Goal: Task Accomplishment & Management: Use online tool/utility

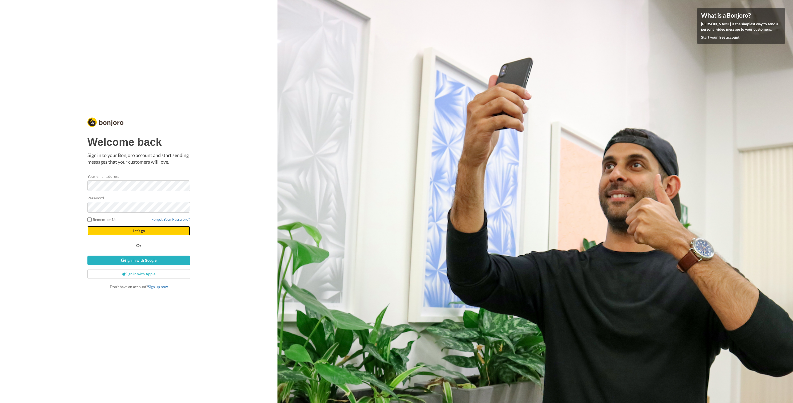
click at [149, 233] on button "Let's go" at bounding box center [138, 231] width 103 height 10
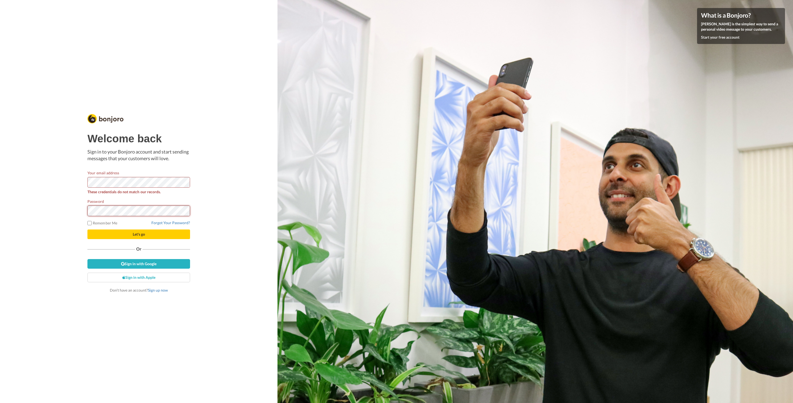
click at [87, 230] on button "Let's go" at bounding box center [138, 235] width 103 height 10
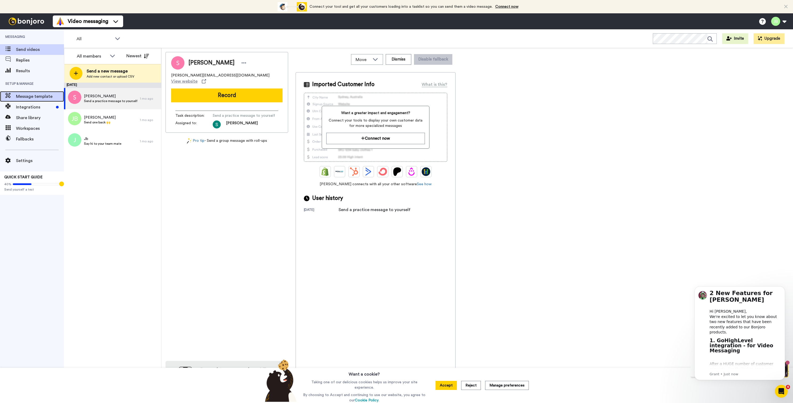
click at [45, 98] on span "Message template" at bounding box center [40, 96] width 48 height 6
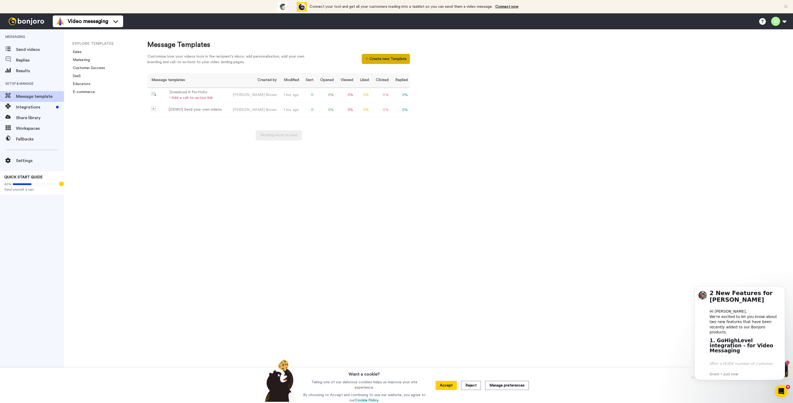
click at [397, 57] on button "Create new Template" at bounding box center [386, 59] width 48 height 10
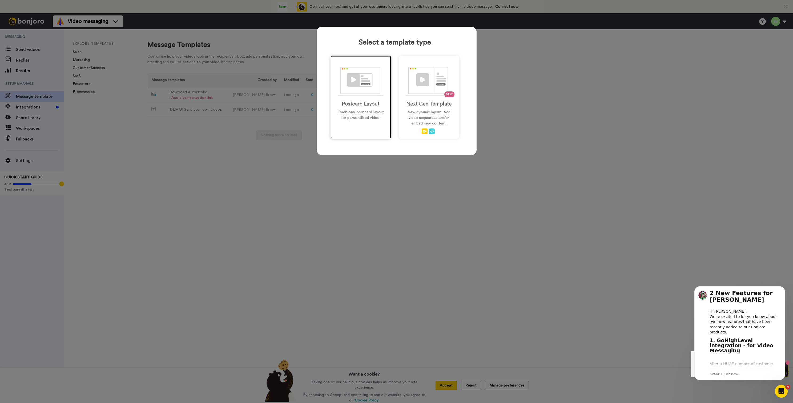
click at [377, 68] on img at bounding box center [361, 81] width 46 height 29
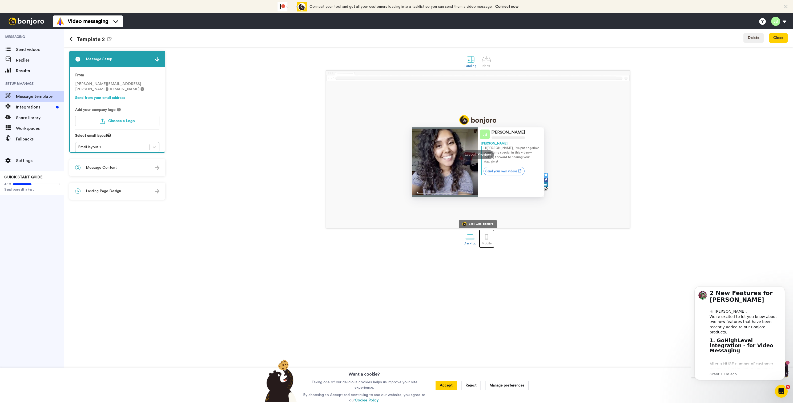
click at [488, 241] on div at bounding box center [486, 236] width 9 height 9
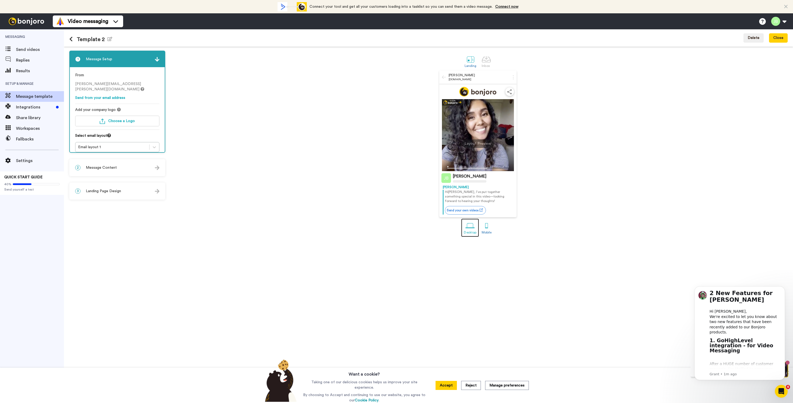
click at [470, 230] on div at bounding box center [470, 225] width 9 height 9
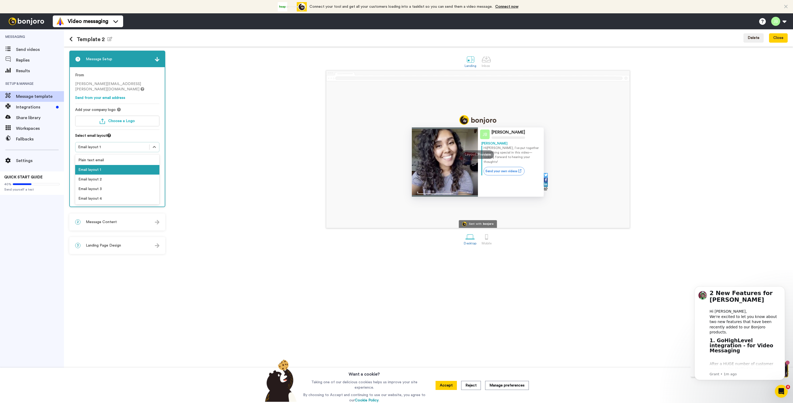
click at [111, 145] on div "Email layout 1" at bounding box center [112, 147] width 69 height 5
click at [229, 203] on div "[PERSON_NAME] [PERSON_NAME] Hi [PERSON_NAME] , I’ve put together something spec…" at bounding box center [478, 149] width 620 height 158
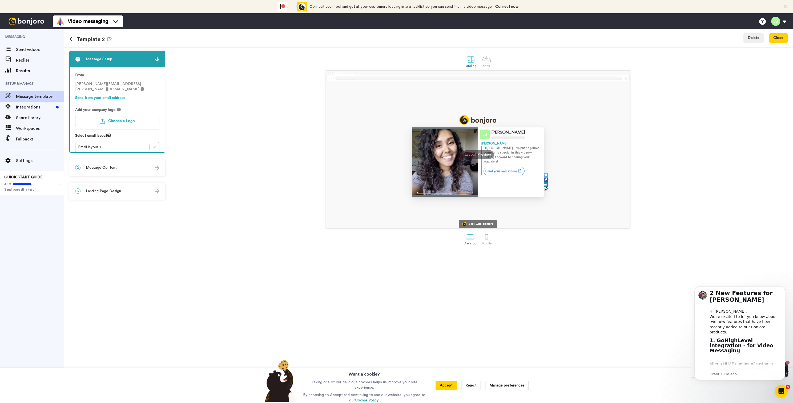
click at [114, 191] on span "Landing Page Design" at bounding box center [103, 191] width 35 height 5
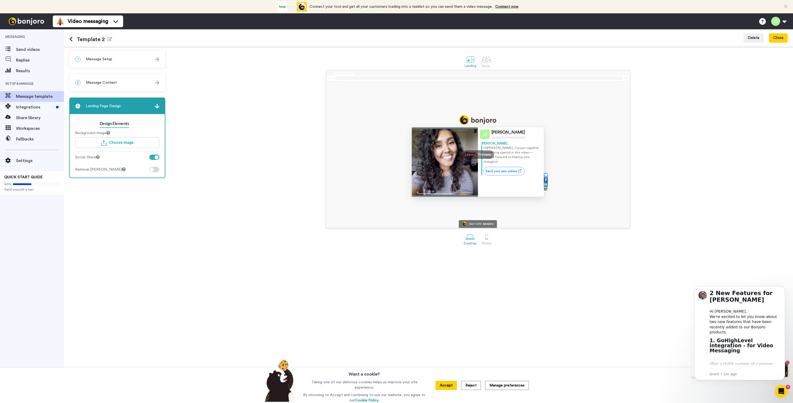
click at [154, 172] on div at bounding box center [154, 169] width 10 height 5
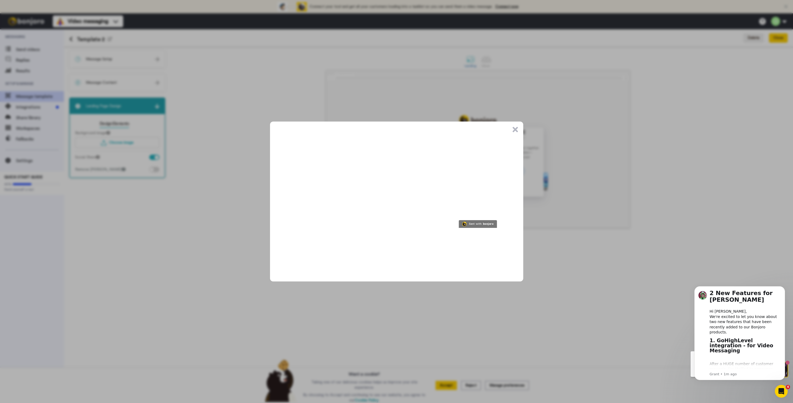
click at [517, 130] on button ".cls-1{stroke-width:0px;}" at bounding box center [515, 129] width 5 height 5
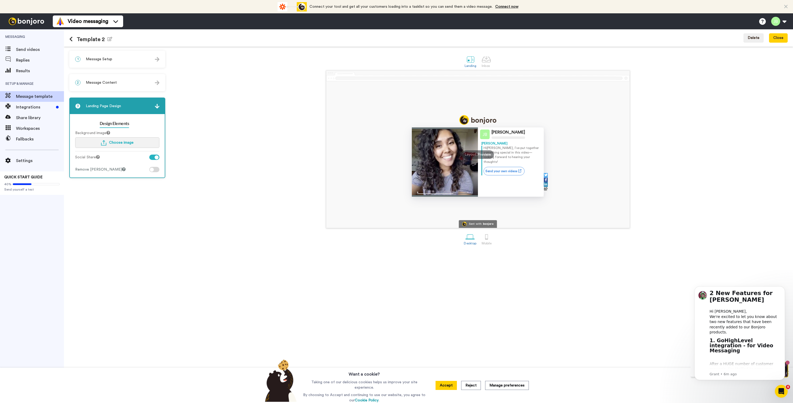
click at [141, 139] on button "Choose image" at bounding box center [117, 142] width 84 height 11
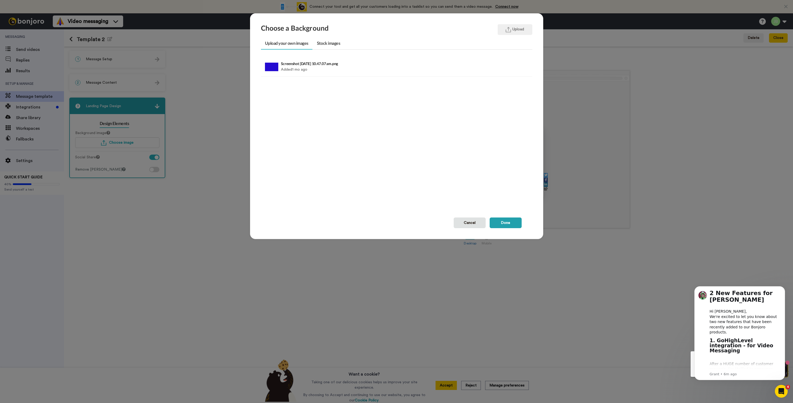
click at [633, 56] on div "Choose a Background Upload Upload your own images Stock images Screenshot [DATE…" at bounding box center [396, 201] width 793 height 403
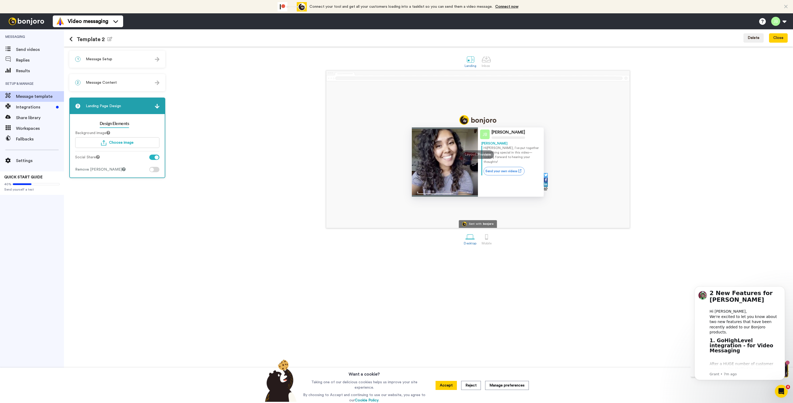
click at [153, 172] on div at bounding box center [154, 169] width 10 height 5
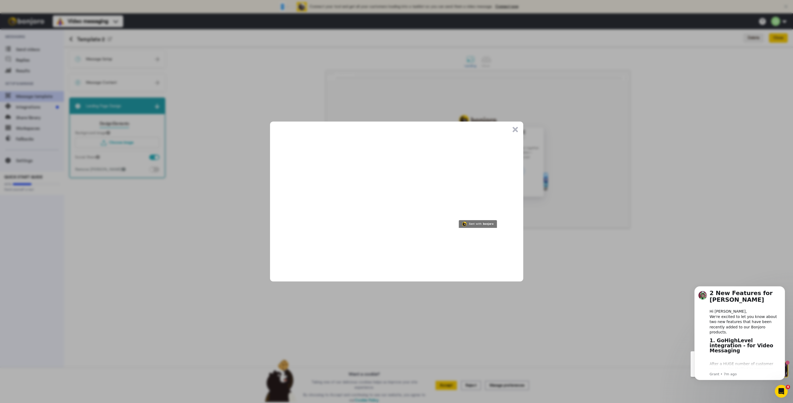
click at [518, 129] on button ".cls-1{stroke-width:0px;}" at bounding box center [515, 129] width 5 height 5
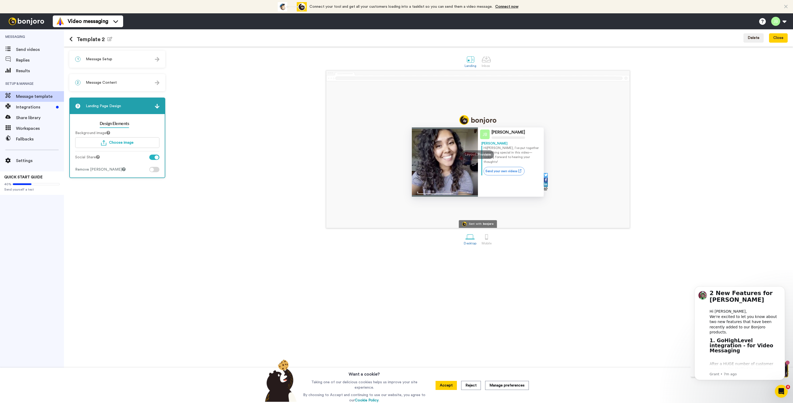
click at [151, 169] on div at bounding box center [152, 170] width 4 height 4
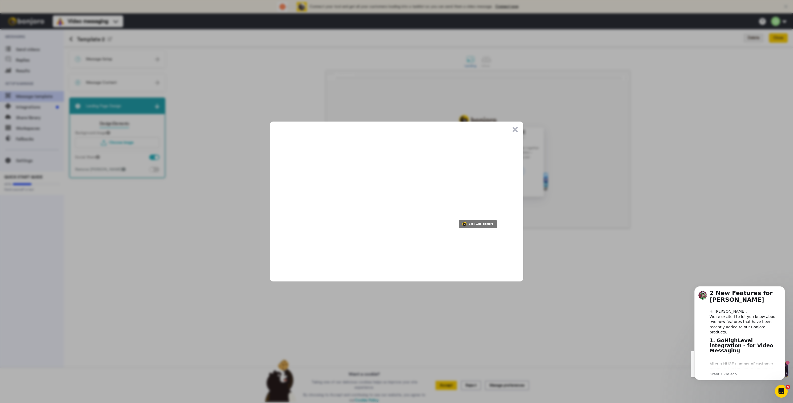
click at [517, 130] on button ".cls-1{stroke-width:0px;}" at bounding box center [515, 129] width 5 height 5
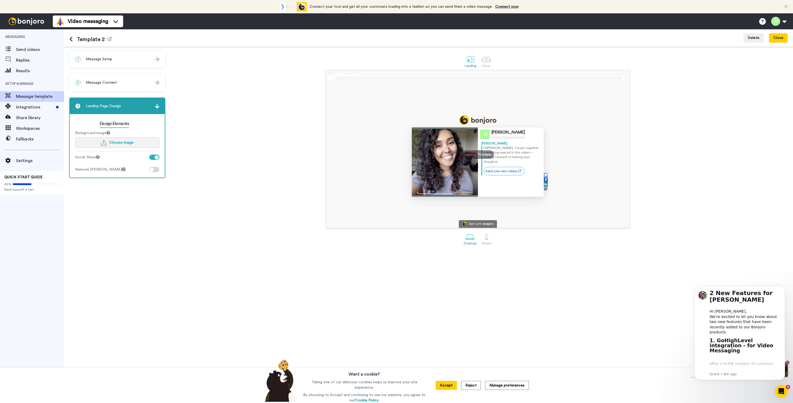
click at [127, 142] on span "Choose image" at bounding box center [121, 143] width 25 height 4
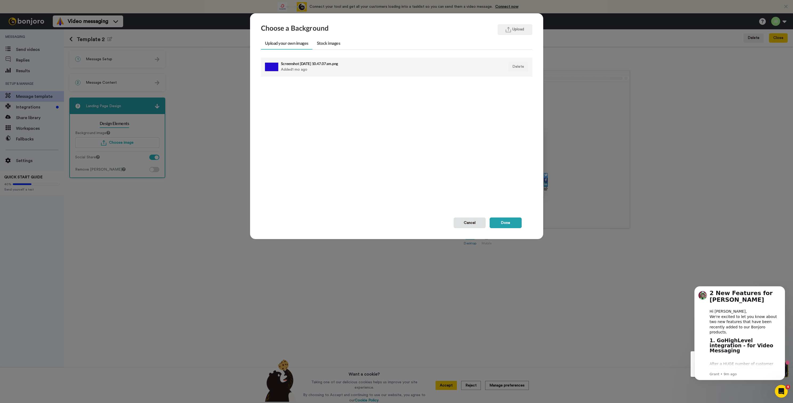
click at [308, 65] on h4 "Screenshot [DATE] 10.47.07 am.png" at bounding box center [370, 64] width 179 height 4
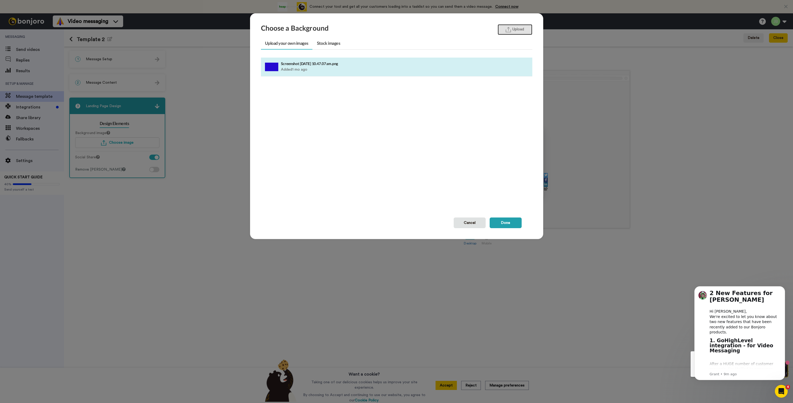
click at [516, 34] on button "Upload" at bounding box center [515, 29] width 35 height 11
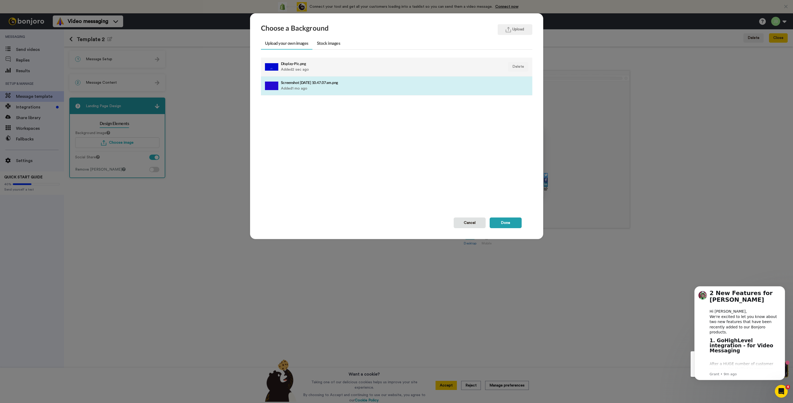
click at [309, 62] on h4 "Display-Pic.png" at bounding box center [370, 64] width 179 height 4
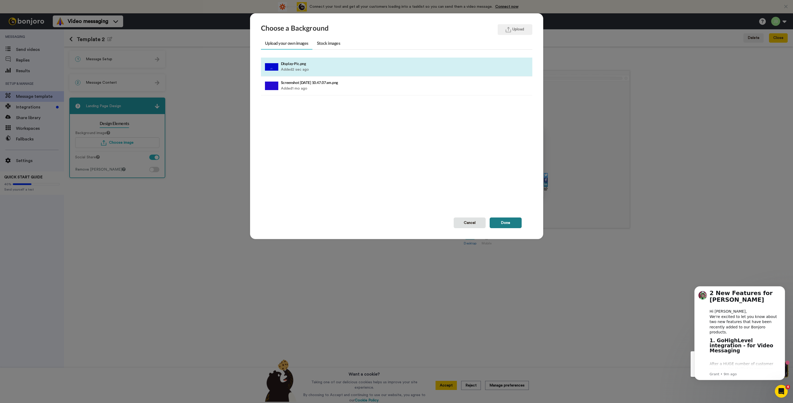
click at [503, 224] on button "Done" at bounding box center [506, 223] width 32 height 11
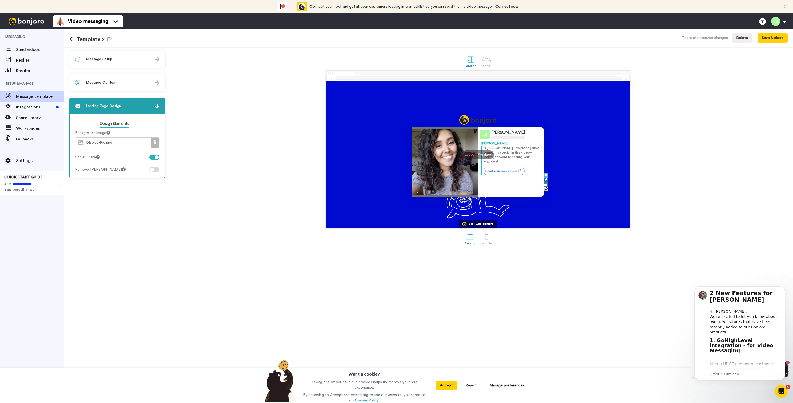
drag, startPoint x: 133, startPoint y: 130, endPoint x: 158, endPoint y: 145, distance: 29.7
click at [136, 131] on div "Background image Display-Pic.png Social Share Remove [PERSON_NAME]" at bounding box center [117, 150] width 84 height 45
click at [154, 143] on icon at bounding box center [154, 143] width 3 height 4
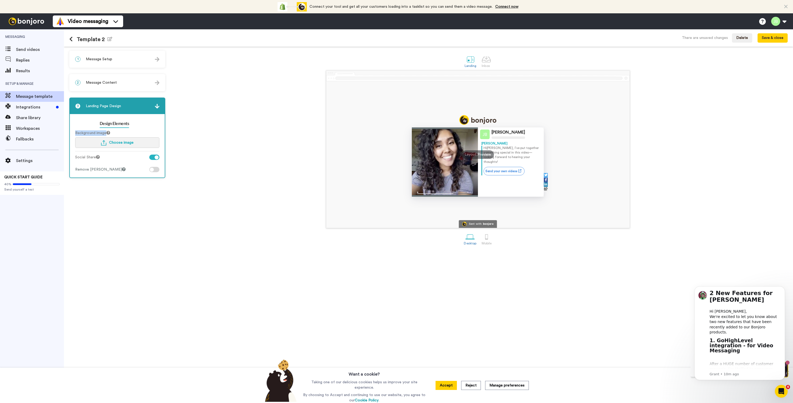
click at [130, 142] on span "Choose image" at bounding box center [121, 143] width 25 height 4
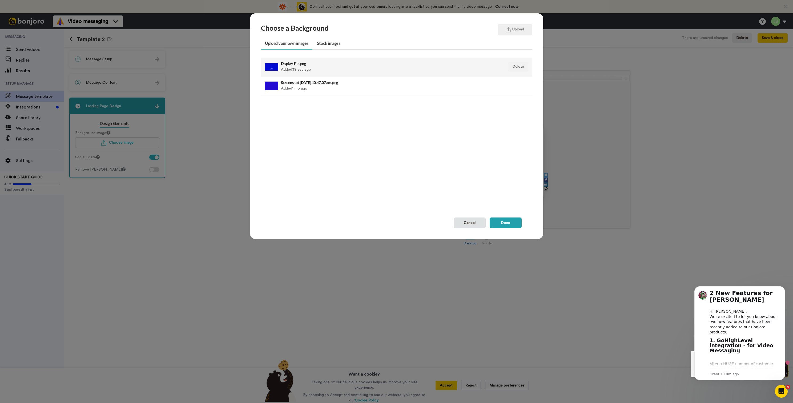
click at [292, 66] on div "Display-Pic.png Added 38 sec ago" at bounding box center [370, 66] width 179 height 13
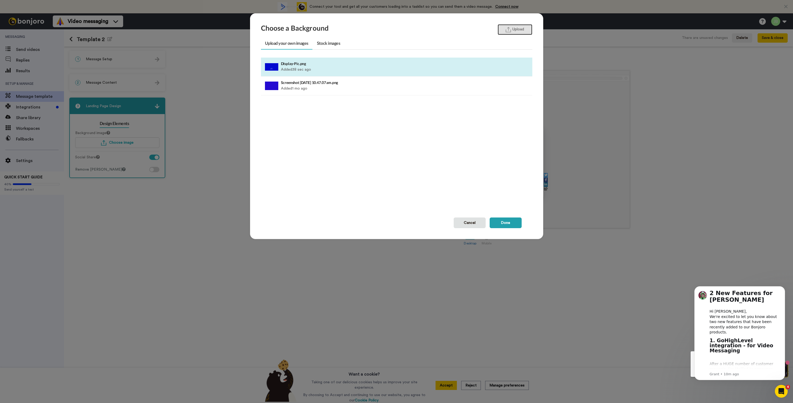
click at [511, 28] on img "button" at bounding box center [508, 30] width 5 height 6
click at [510, 219] on button "Done" at bounding box center [506, 223] width 32 height 11
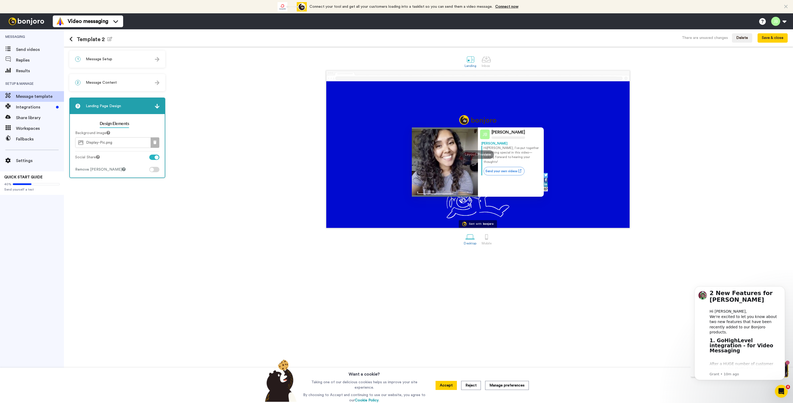
click at [156, 146] on button at bounding box center [155, 143] width 9 height 10
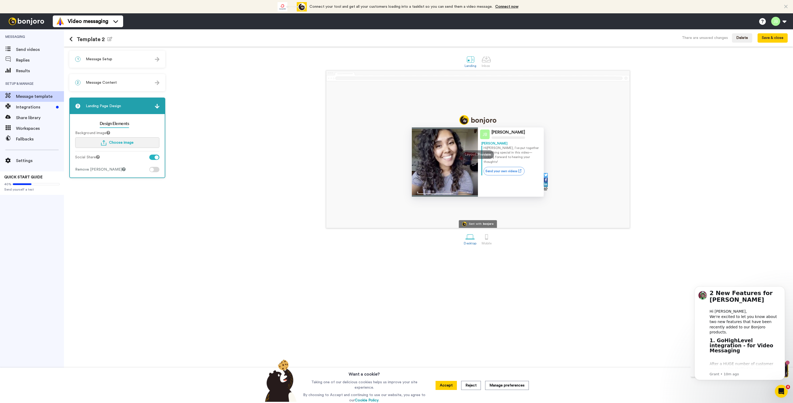
click at [119, 143] on span "Choose image" at bounding box center [121, 143] width 25 height 4
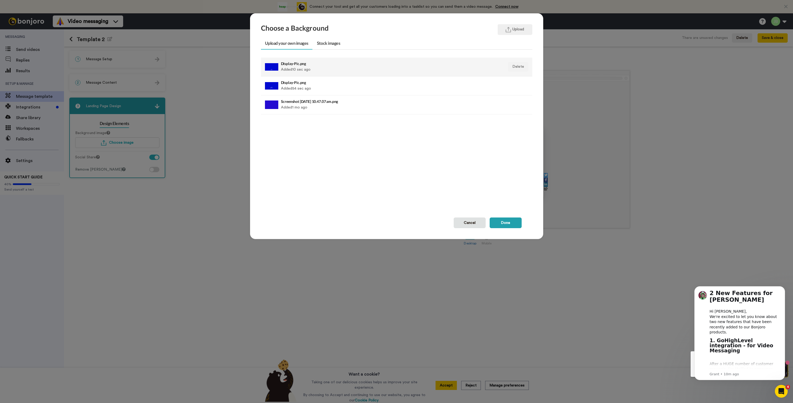
click at [309, 65] on h4 "Display-Pic.png" at bounding box center [370, 64] width 179 height 4
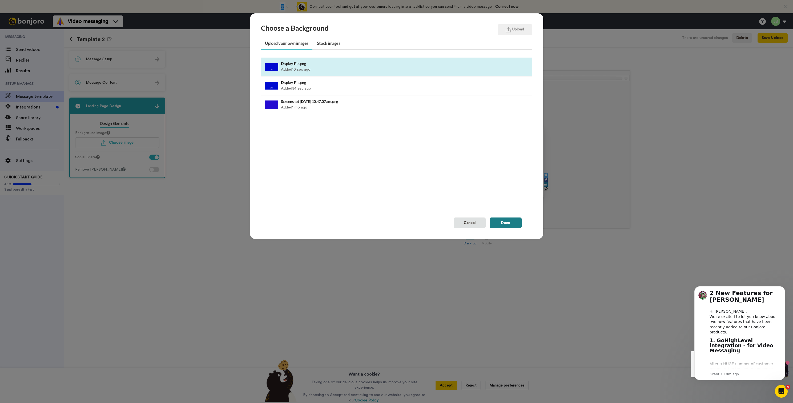
click at [510, 224] on button "Done" at bounding box center [506, 223] width 32 height 11
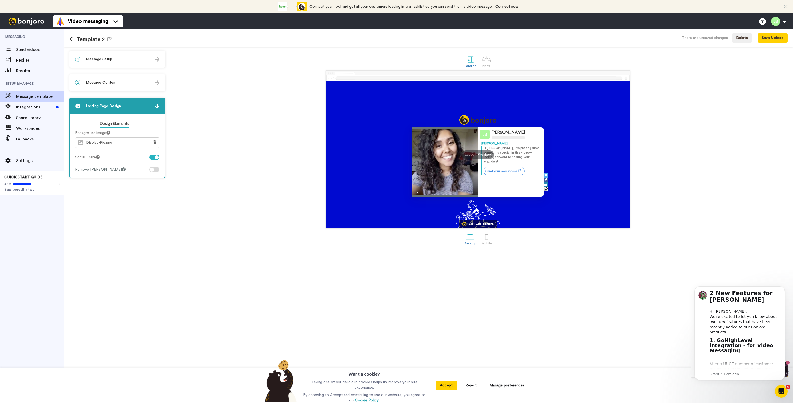
click at [160, 144] on div "Design Elements Background image Display-Pic.png Social Share Remove [PERSON_NA…" at bounding box center [117, 145] width 95 height 63
click at [156, 143] on icon at bounding box center [154, 143] width 3 height 4
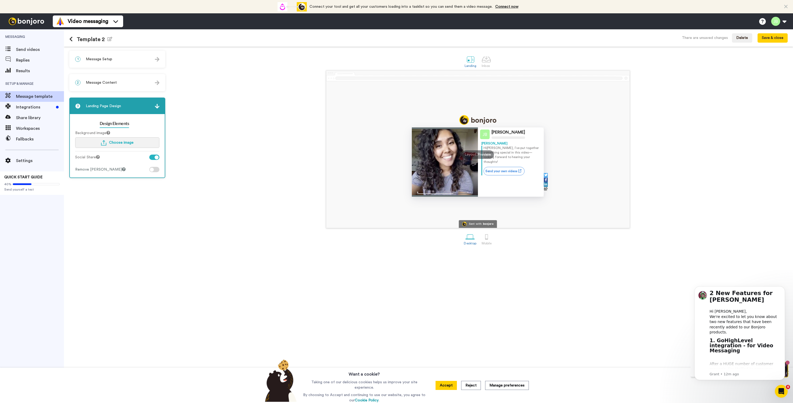
click at [131, 142] on span "Choose image" at bounding box center [121, 143] width 25 height 4
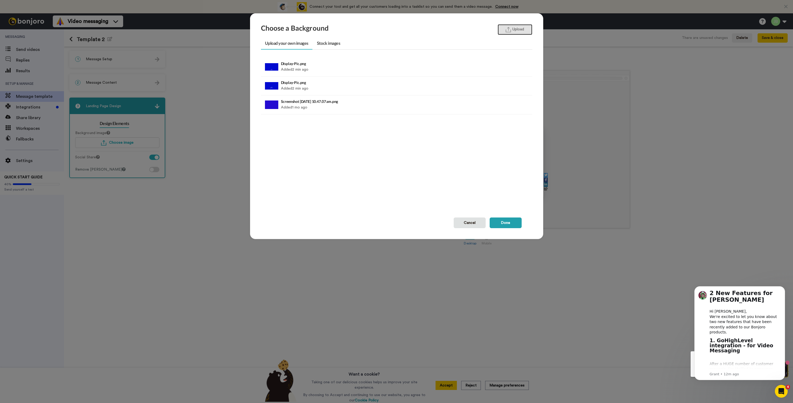
click at [527, 26] on button "Upload" at bounding box center [515, 29] width 35 height 11
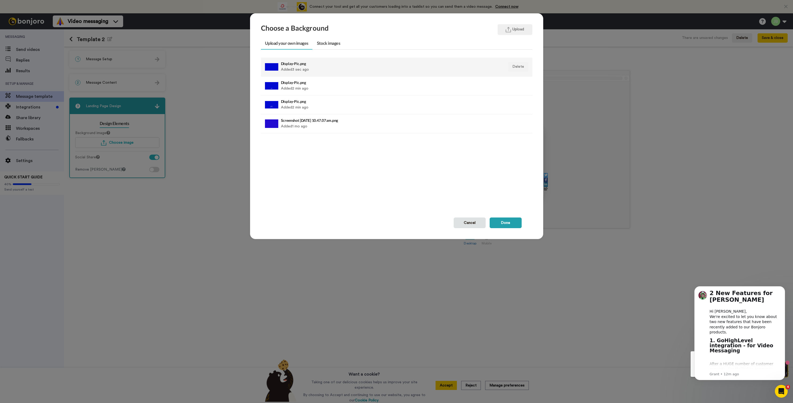
click at [326, 65] on h4 "Display-Pic.png" at bounding box center [370, 64] width 179 height 4
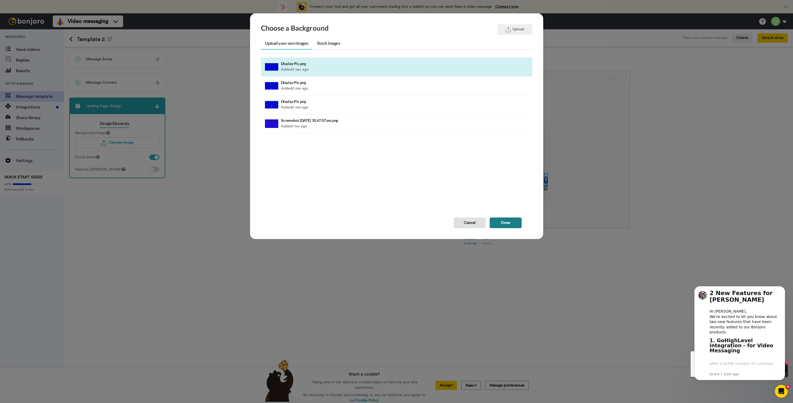
click at [504, 222] on button "Done" at bounding box center [506, 223] width 32 height 11
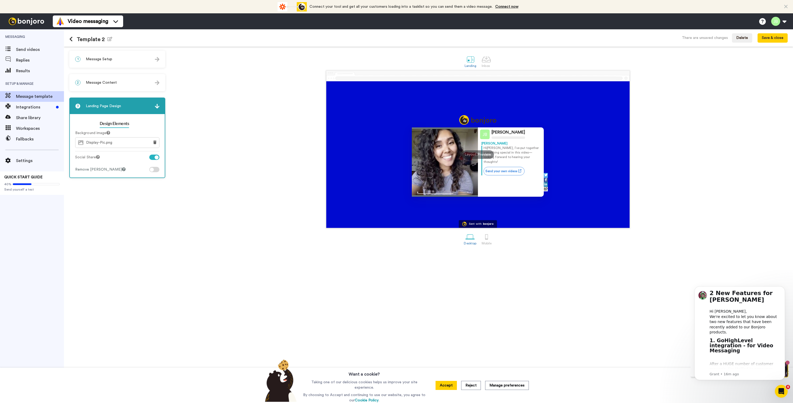
click at [155, 86] on div "2 Message Content" at bounding box center [117, 83] width 95 height 16
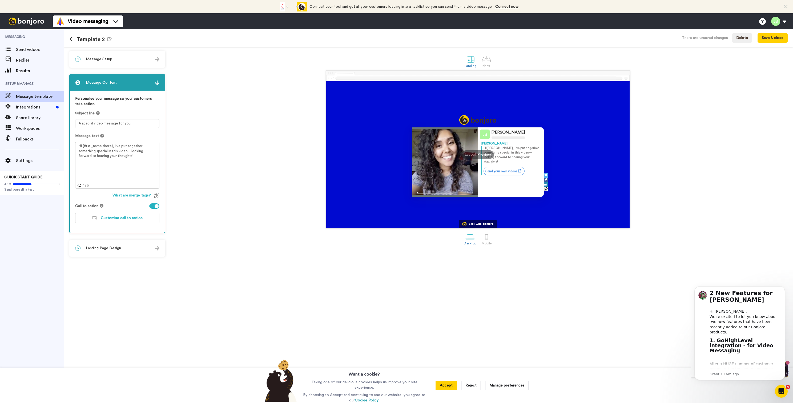
click at [157, 59] on img at bounding box center [157, 59] width 5 height 5
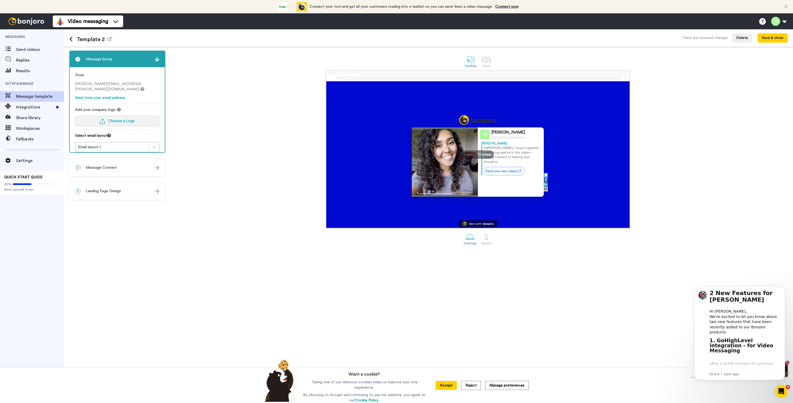
click at [121, 119] on span "Choose a Logo" at bounding box center [121, 121] width 27 height 4
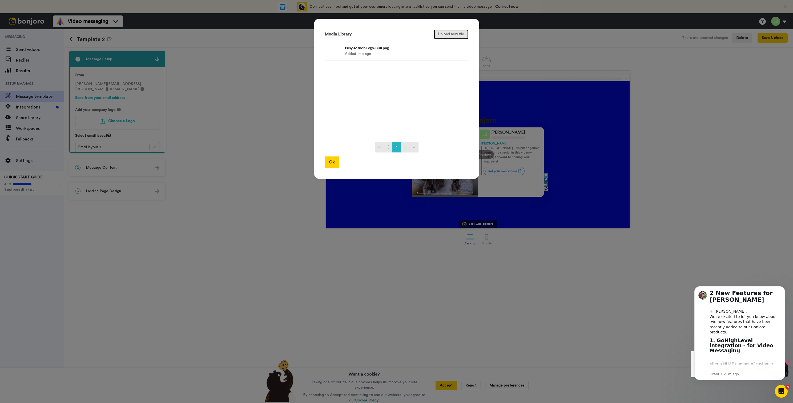
click at [444, 35] on button "Upload new file" at bounding box center [451, 35] width 34 height 10
click at [385, 54] on div "Asset 2.svg Added 3 sec ago" at bounding box center [391, 51] width 92 height 13
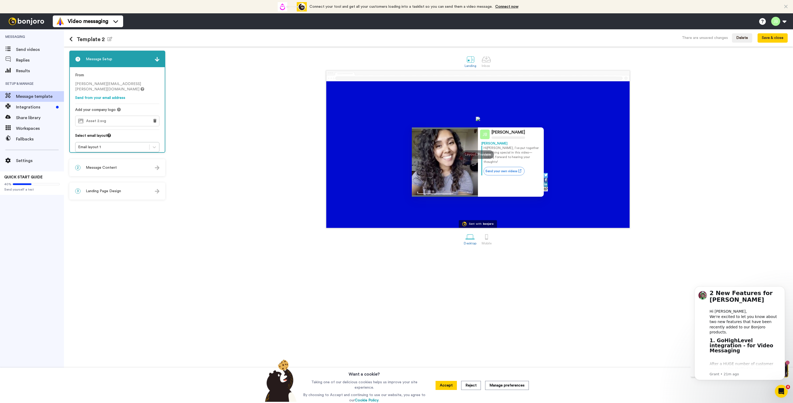
click at [279, 159] on div "[PERSON_NAME] [PERSON_NAME] Hi [PERSON_NAME] , I’ve put together something spec…" at bounding box center [478, 149] width 620 height 158
click at [156, 119] on icon at bounding box center [154, 121] width 3 height 4
click at [127, 119] on span "Choose a Logo" at bounding box center [121, 121] width 27 height 4
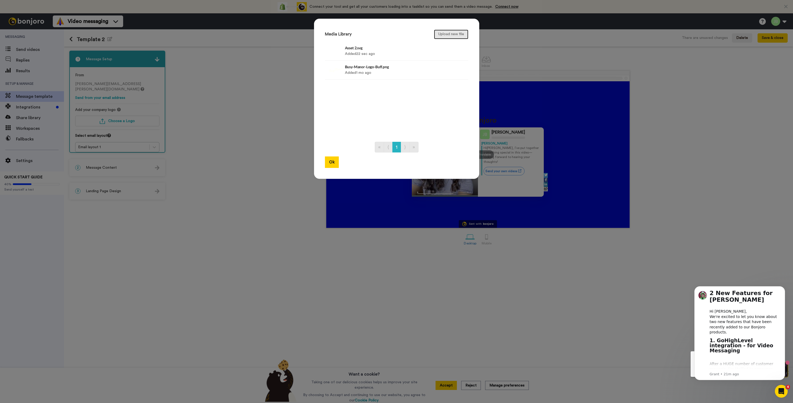
click at [446, 36] on button "Upload new file" at bounding box center [451, 35] width 34 height 10
click at [388, 50] on div "Asset 2.png Added 1 sec ago" at bounding box center [391, 51] width 92 height 13
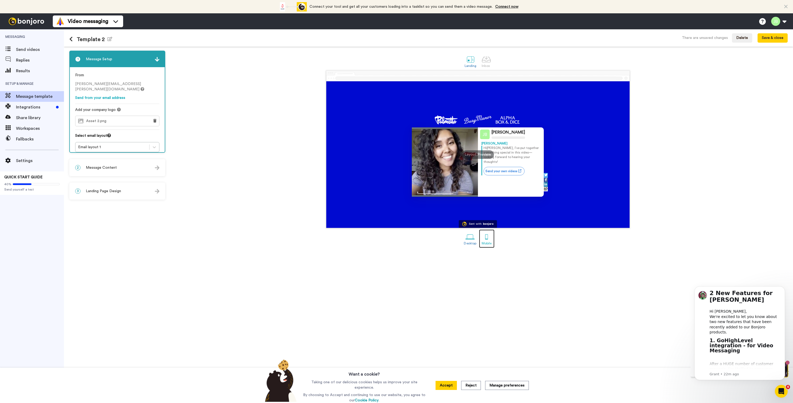
click at [484, 237] on div at bounding box center [486, 236] width 9 height 9
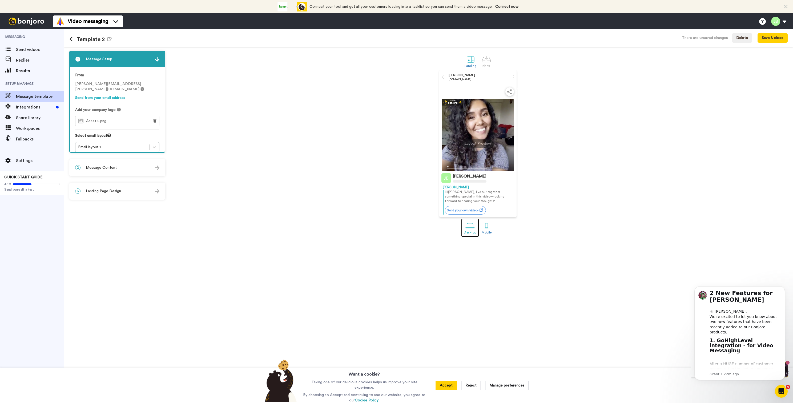
click at [471, 227] on div at bounding box center [470, 225] width 9 height 9
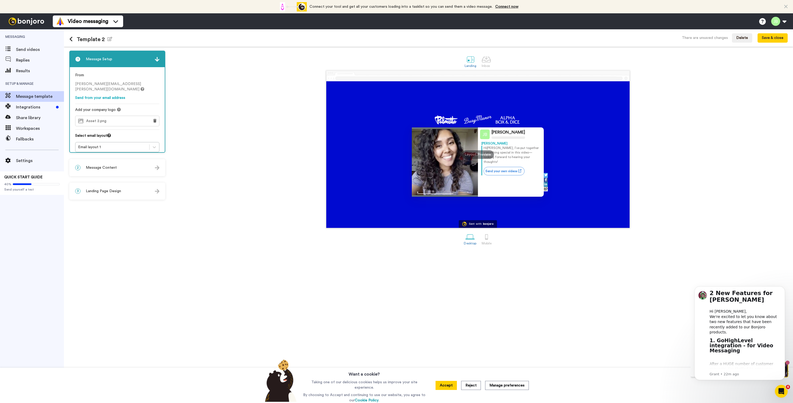
click at [484, 227] on div "Sent with bonjoro" at bounding box center [478, 224] width 38 height 8
drag, startPoint x: 485, startPoint y: 240, endPoint x: 476, endPoint y: 238, distance: 9.6
click at [485, 240] on div at bounding box center [486, 236] width 9 height 9
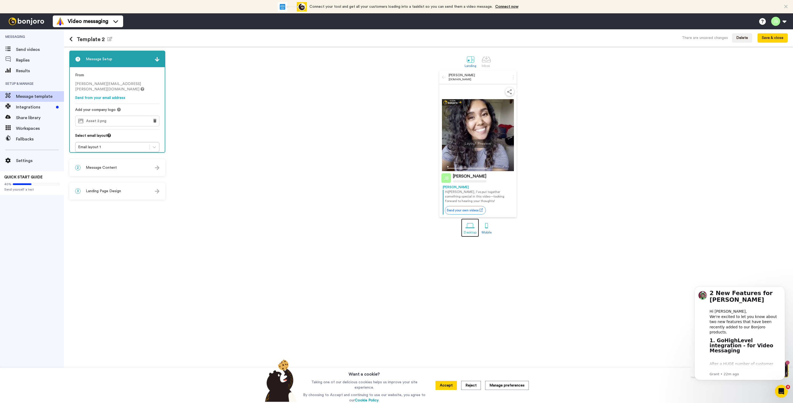
click at [472, 231] on div "Desktop" at bounding box center [470, 233] width 13 height 4
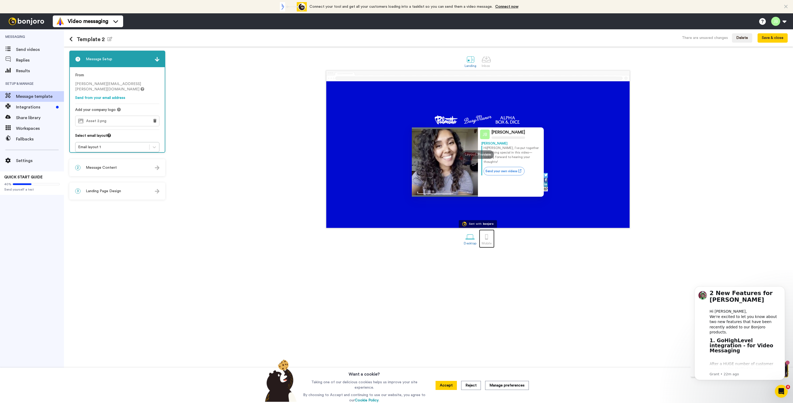
click at [488, 240] on div at bounding box center [486, 236] width 9 height 9
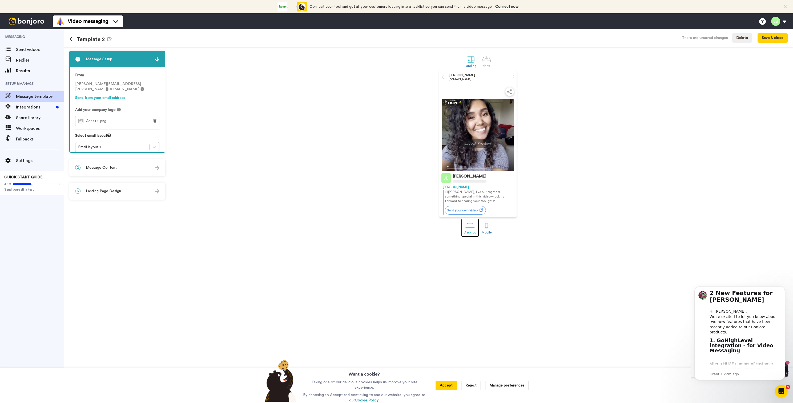
click at [473, 229] on div at bounding box center [470, 225] width 9 height 9
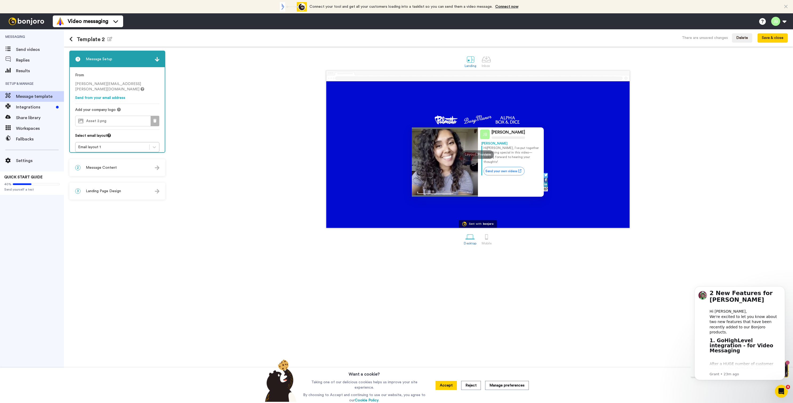
click at [155, 119] on icon at bounding box center [154, 121] width 3 height 4
click at [126, 119] on span "Choose a Logo" at bounding box center [121, 121] width 27 height 4
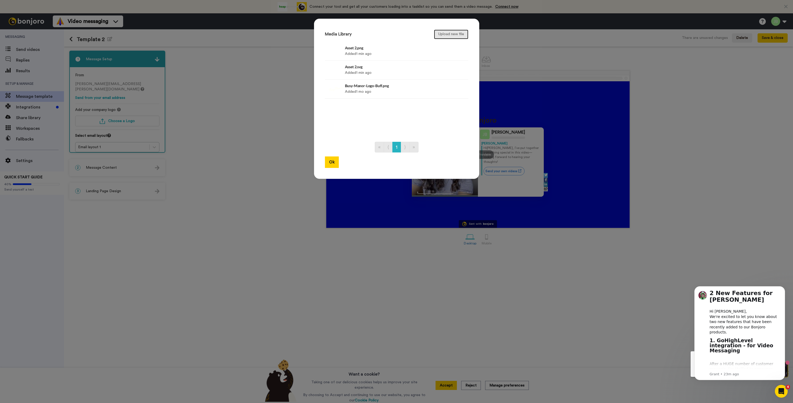
click at [453, 35] on button "Upload new file" at bounding box center [451, 35] width 34 height 10
click at [396, 47] on h4 "Asset 4.png" at bounding box center [391, 48] width 92 height 4
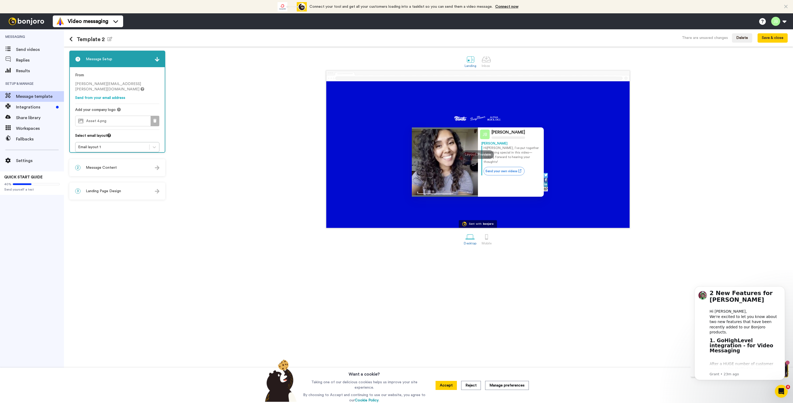
click at [153, 116] on button at bounding box center [155, 121] width 9 height 10
click at [135, 118] on button "Choose a Logo" at bounding box center [117, 121] width 84 height 11
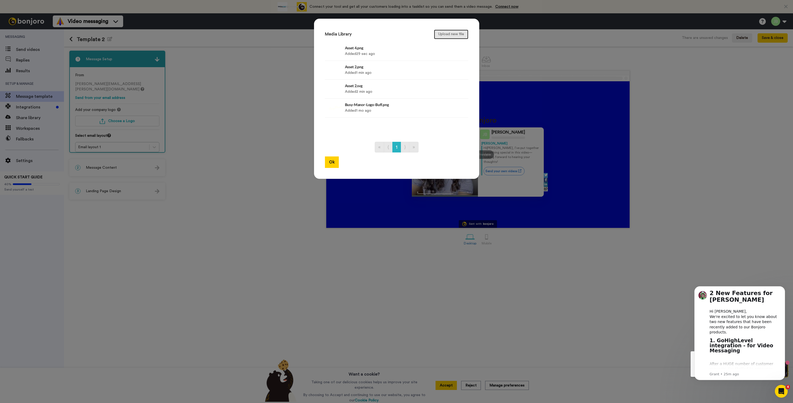
click at [457, 34] on button "Upload new file" at bounding box center [451, 35] width 34 height 10
click at [369, 53] on div "Asset 5.png Added 1 sec ago" at bounding box center [391, 51] width 92 height 13
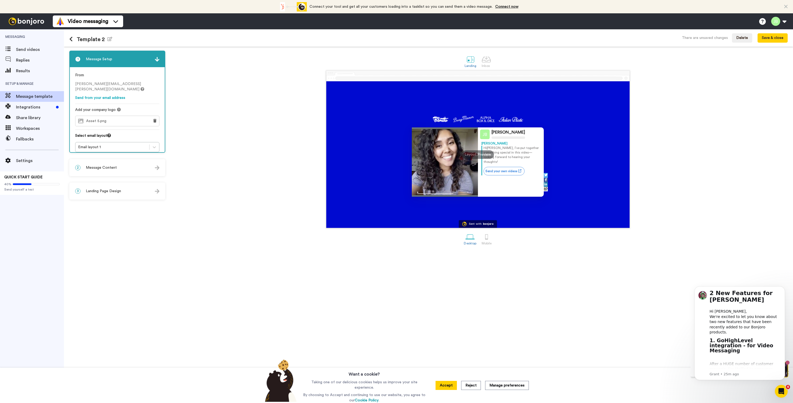
click at [688, 195] on div "[PERSON_NAME] [PERSON_NAME] Hi [PERSON_NAME] , I’ve put together something spec…" at bounding box center [478, 149] width 620 height 158
click at [153, 116] on button at bounding box center [155, 121] width 9 height 10
click at [130, 119] on span "Choose a Logo" at bounding box center [121, 121] width 27 height 4
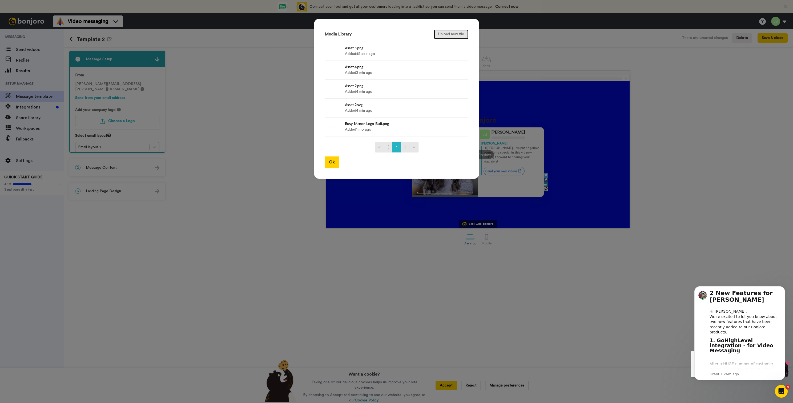
click at [447, 37] on button "Upload new file" at bounding box center [451, 35] width 34 height 10
click at [370, 50] on h4 "Asset 6.png" at bounding box center [391, 48] width 92 height 4
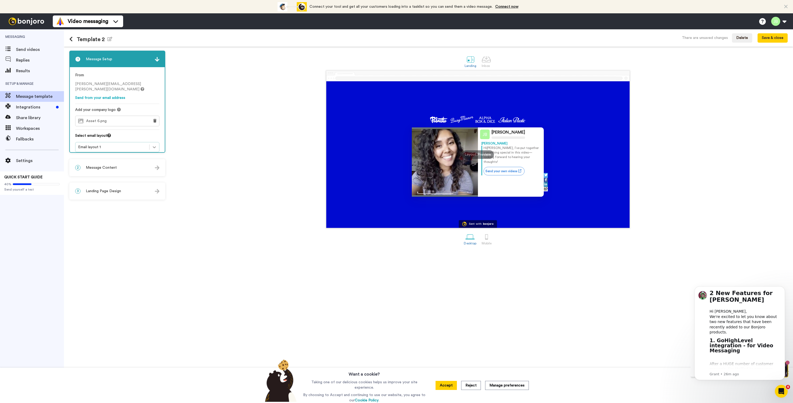
click at [151, 144] on div at bounding box center [155, 147] width 10 height 10
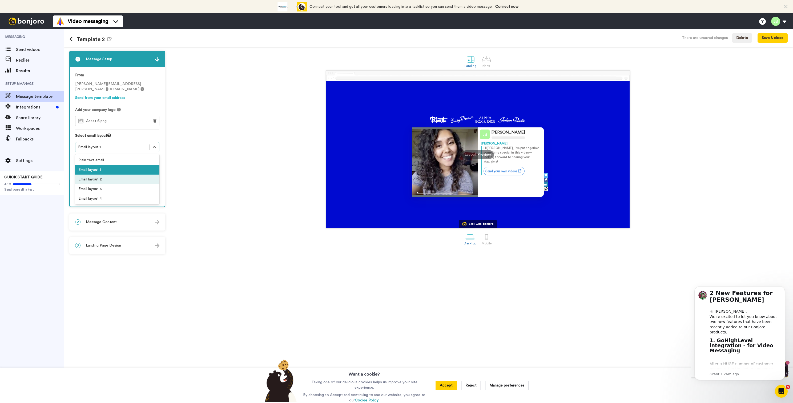
click at [126, 175] on div "Email layout 2" at bounding box center [117, 180] width 84 height 10
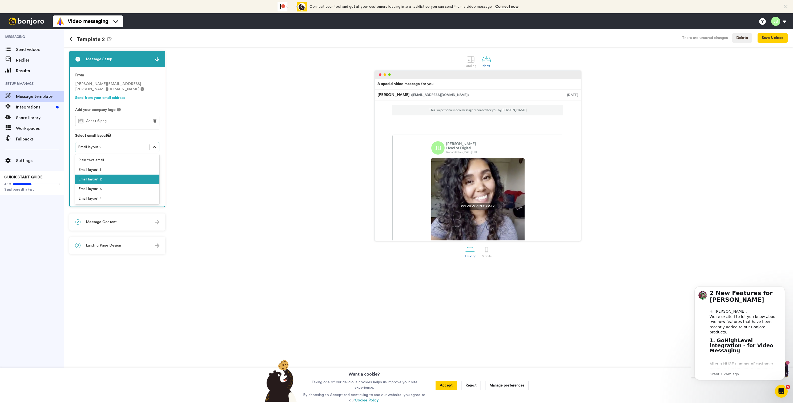
click at [157, 145] on icon at bounding box center [154, 147] width 5 height 5
click at [111, 184] on div "Email layout 3" at bounding box center [117, 189] width 84 height 10
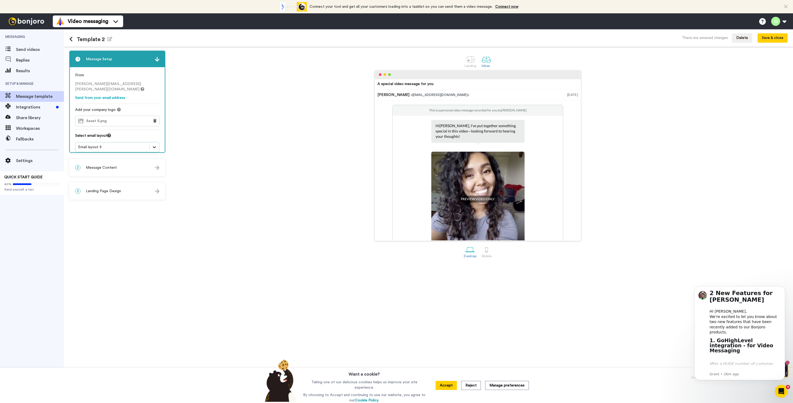
drag, startPoint x: 156, startPoint y: 140, endPoint x: 154, endPoint y: 145, distance: 6.0
click at [156, 145] on icon at bounding box center [154, 147] width 5 height 5
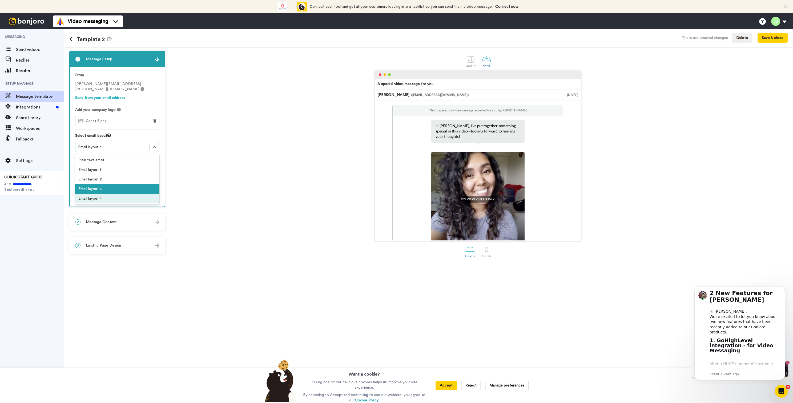
click at [110, 194] on div "Email layout 4" at bounding box center [117, 199] width 84 height 10
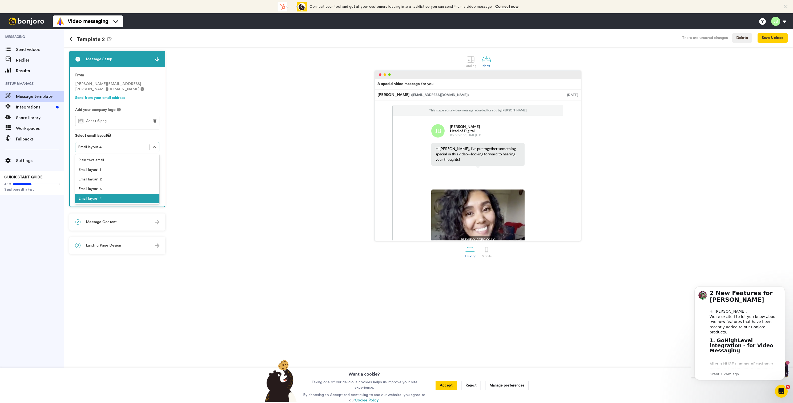
drag, startPoint x: 156, startPoint y: 145, endPoint x: 135, endPoint y: 152, distance: 22.7
click at [156, 145] on div at bounding box center [155, 147] width 10 height 10
click at [147, 155] on div "Plain text email" at bounding box center [117, 160] width 84 height 10
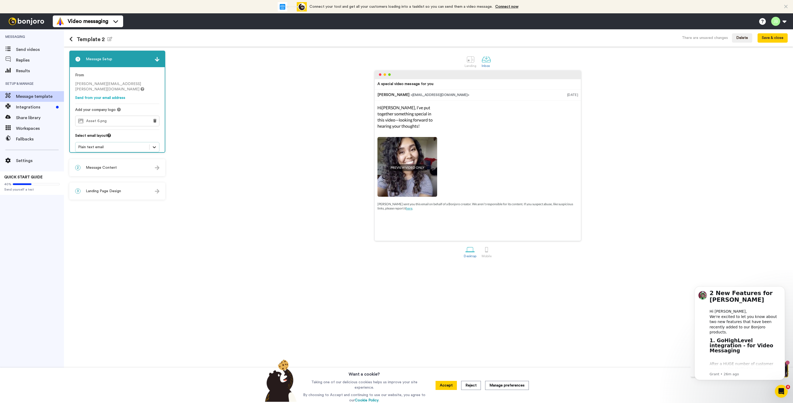
click at [158, 142] on div at bounding box center [155, 147] width 10 height 10
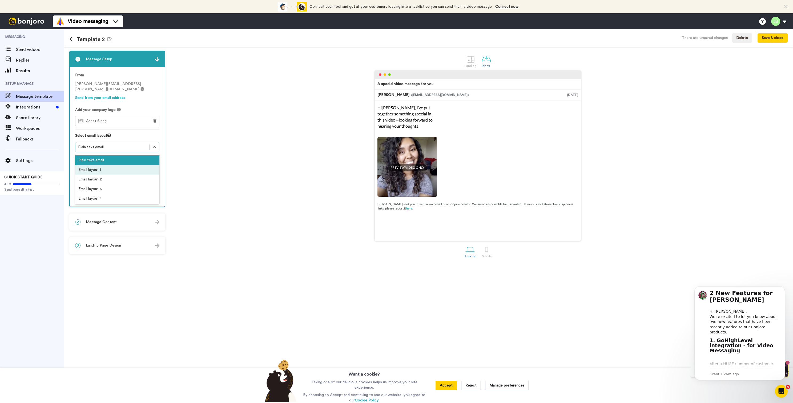
click at [141, 165] on div "Email layout 1" at bounding box center [117, 170] width 84 height 10
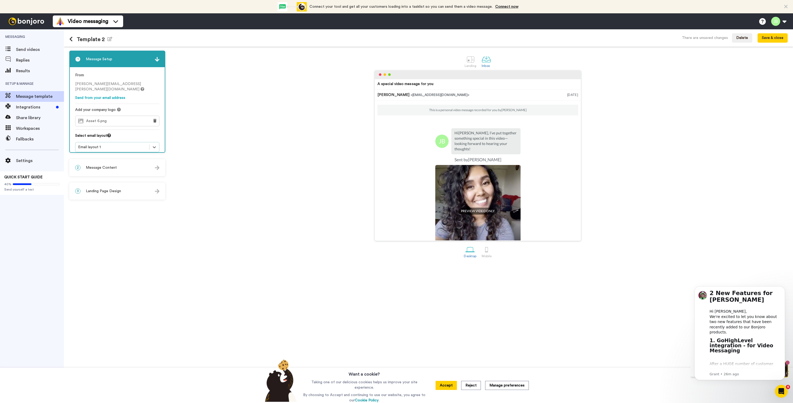
click at [261, 135] on div "A special video message for you [PERSON_NAME] <[EMAIL_ADDRESS][DOMAIN_NAME]> [D…" at bounding box center [478, 155] width 620 height 171
click at [154, 145] on icon at bounding box center [154, 147] width 5 height 5
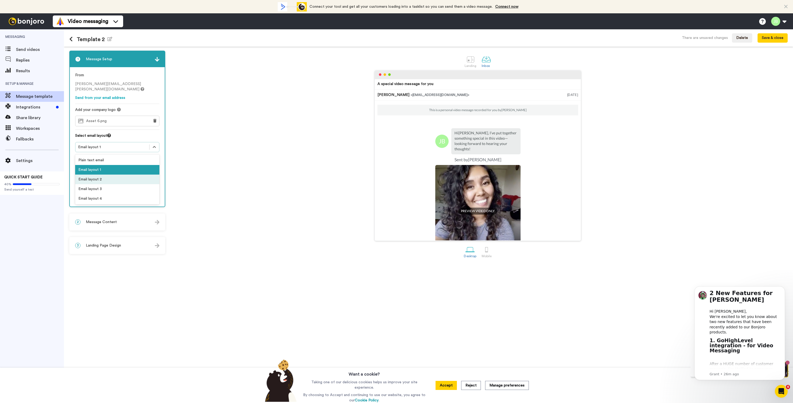
click at [130, 176] on div "Email layout 2" at bounding box center [117, 180] width 84 height 10
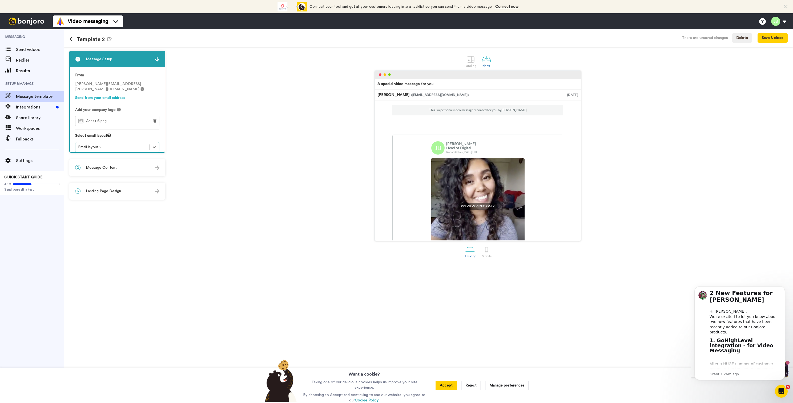
click at [211, 139] on div "A special video message for you [PERSON_NAME] <[EMAIL_ADDRESS][DOMAIN_NAME]> [D…" at bounding box center [478, 155] width 620 height 171
click at [168, 35] on div "Template 2 Edit name There are unsaved changes Delete Save & close" at bounding box center [428, 37] width 729 height 17
click at [69, 38] on icon at bounding box center [70, 39] width 3 height 5
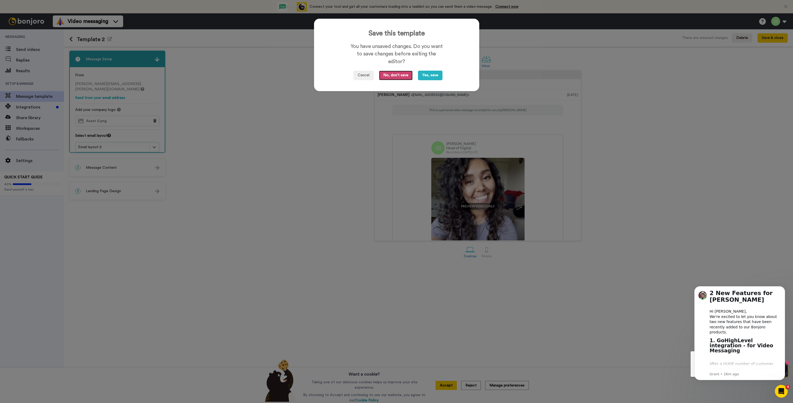
click at [397, 74] on button "No, don't save" at bounding box center [396, 76] width 34 height 10
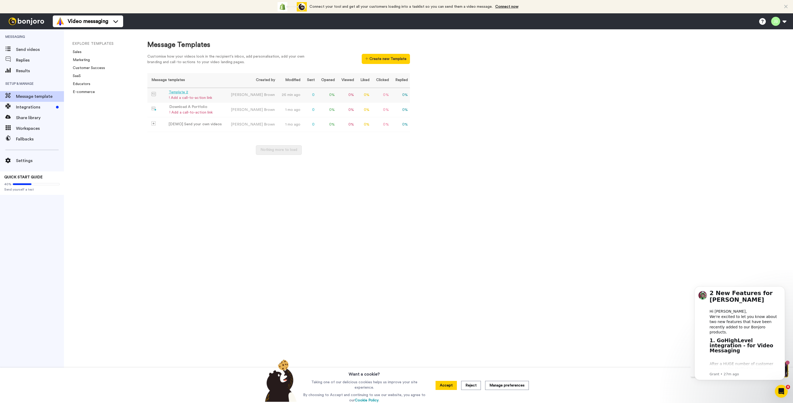
click at [176, 93] on div "Template 2" at bounding box center [190, 93] width 43 height 6
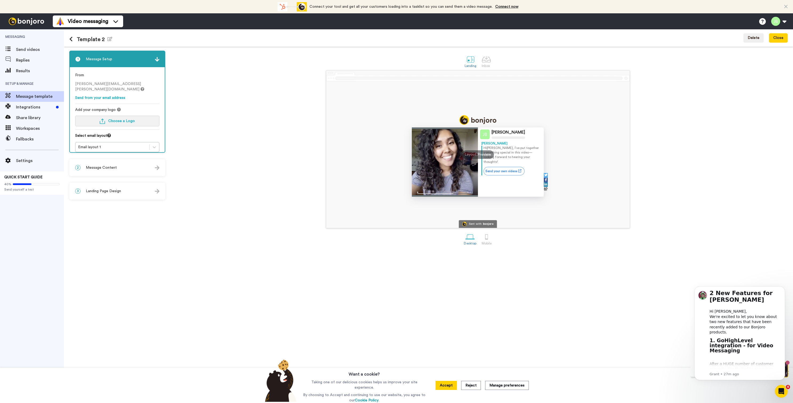
click at [121, 119] on span "Choose a Logo" at bounding box center [121, 121] width 27 height 4
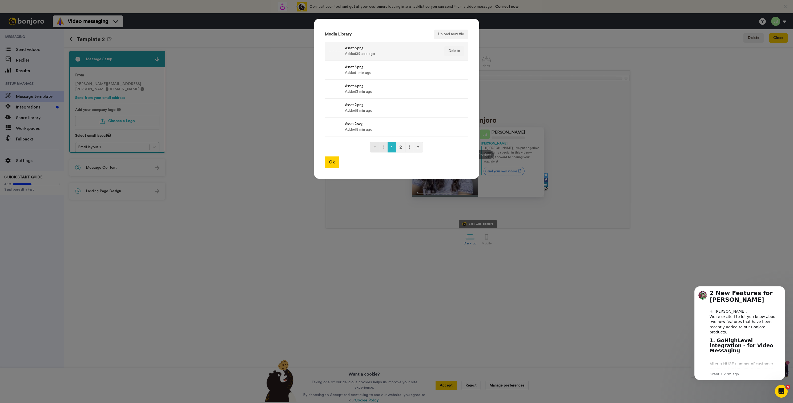
click at [410, 54] on div "Asset 6.png Added 39 sec ago" at bounding box center [391, 51] width 92 height 13
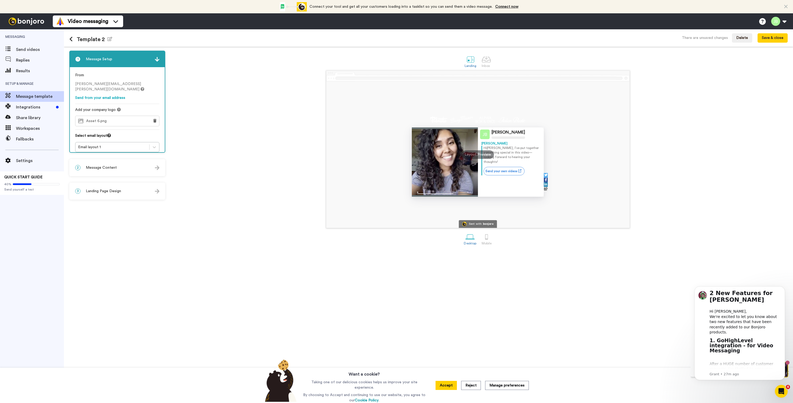
click at [158, 168] on img at bounding box center [157, 168] width 5 height 5
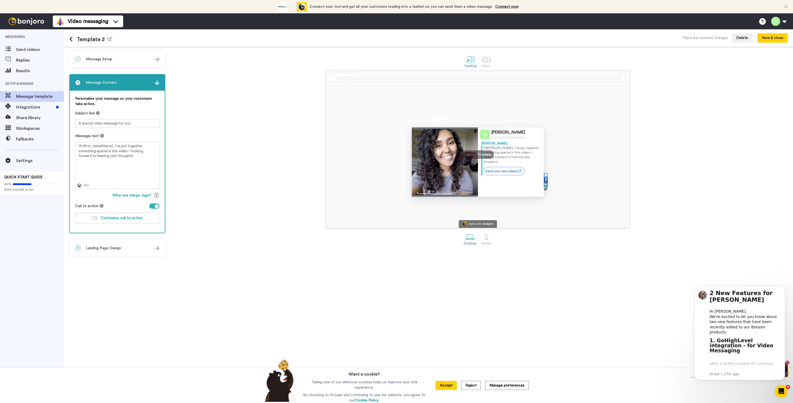
drag, startPoint x: 160, startPoint y: 247, endPoint x: 157, endPoint y: 245, distance: 3.7
click at [160, 247] on div "3 Landing Page Design" at bounding box center [117, 248] width 95 height 16
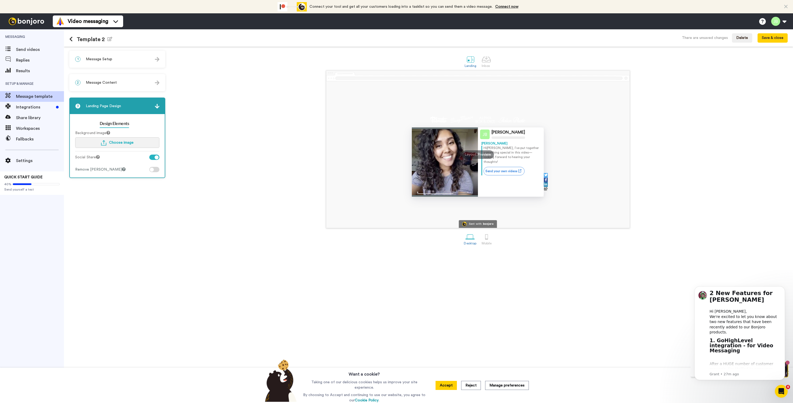
click at [114, 144] on span "Choose image" at bounding box center [121, 143] width 25 height 4
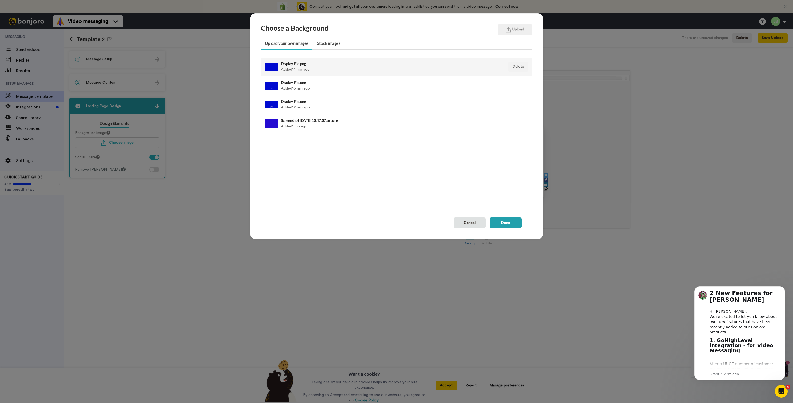
click at [305, 68] on div "Display-Pic.png Added 14 min ago" at bounding box center [370, 66] width 179 height 13
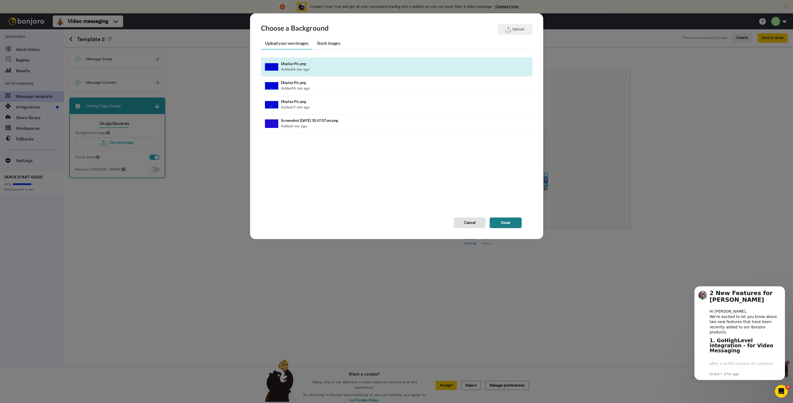
click at [511, 223] on button "Done" at bounding box center [506, 223] width 32 height 11
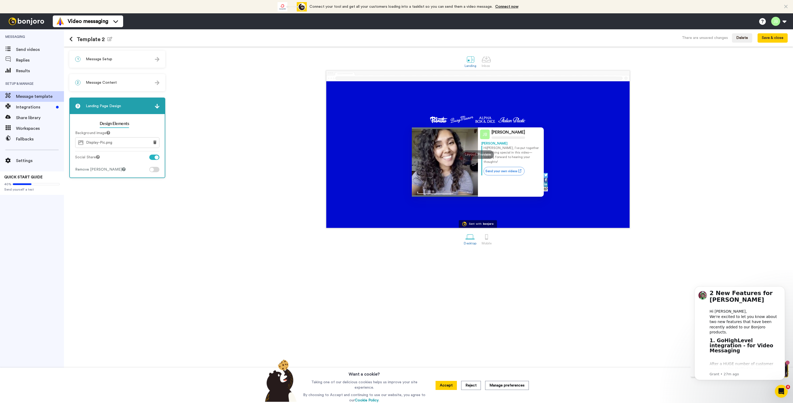
click at [710, 126] on div "[PERSON_NAME] [PERSON_NAME] Hi [PERSON_NAME] , I’ve put together something spec…" at bounding box center [478, 149] width 620 height 158
click at [165, 59] on div "1 Message Setup" at bounding box center [117, 59] width 95 height 16
